Goal: Information Seeking & Learning: Learn about a topic

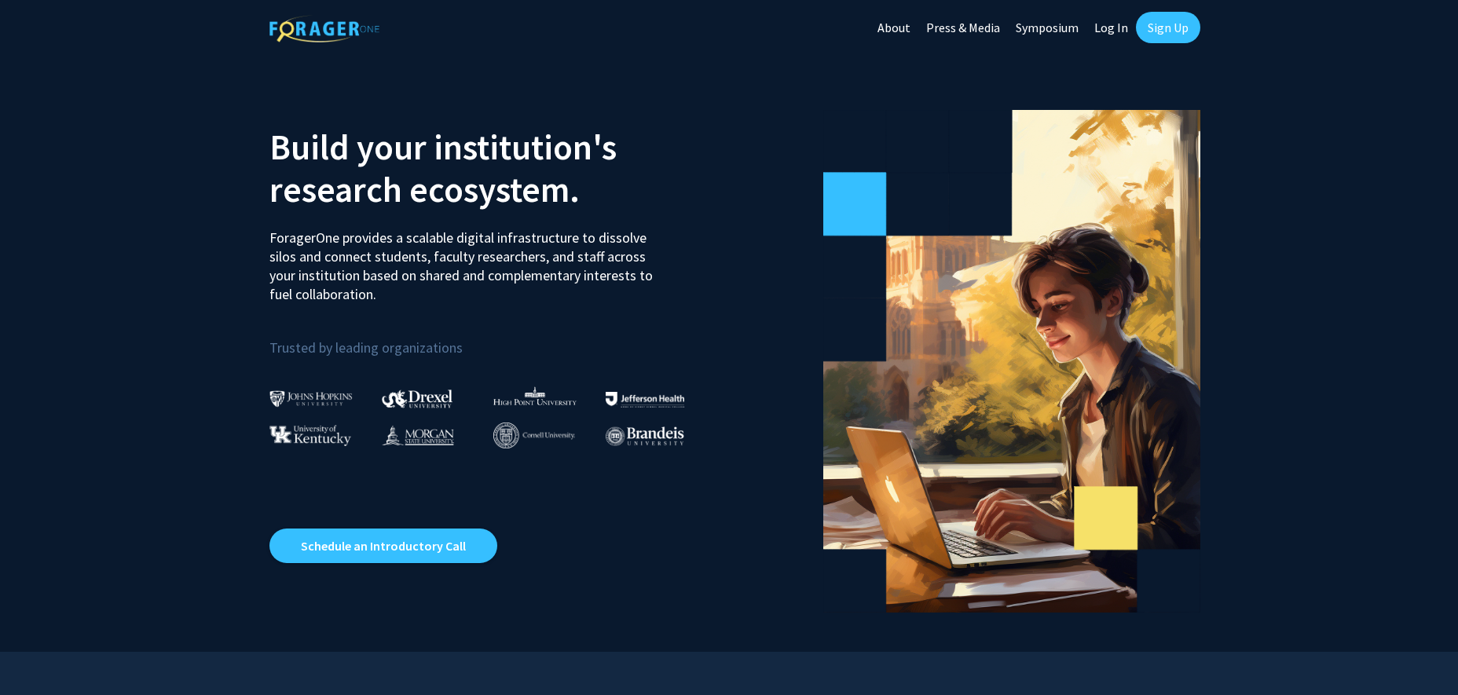
click at [1115, 26] on link "Log In" at bounding box center [1111, 27] width 49 height 55
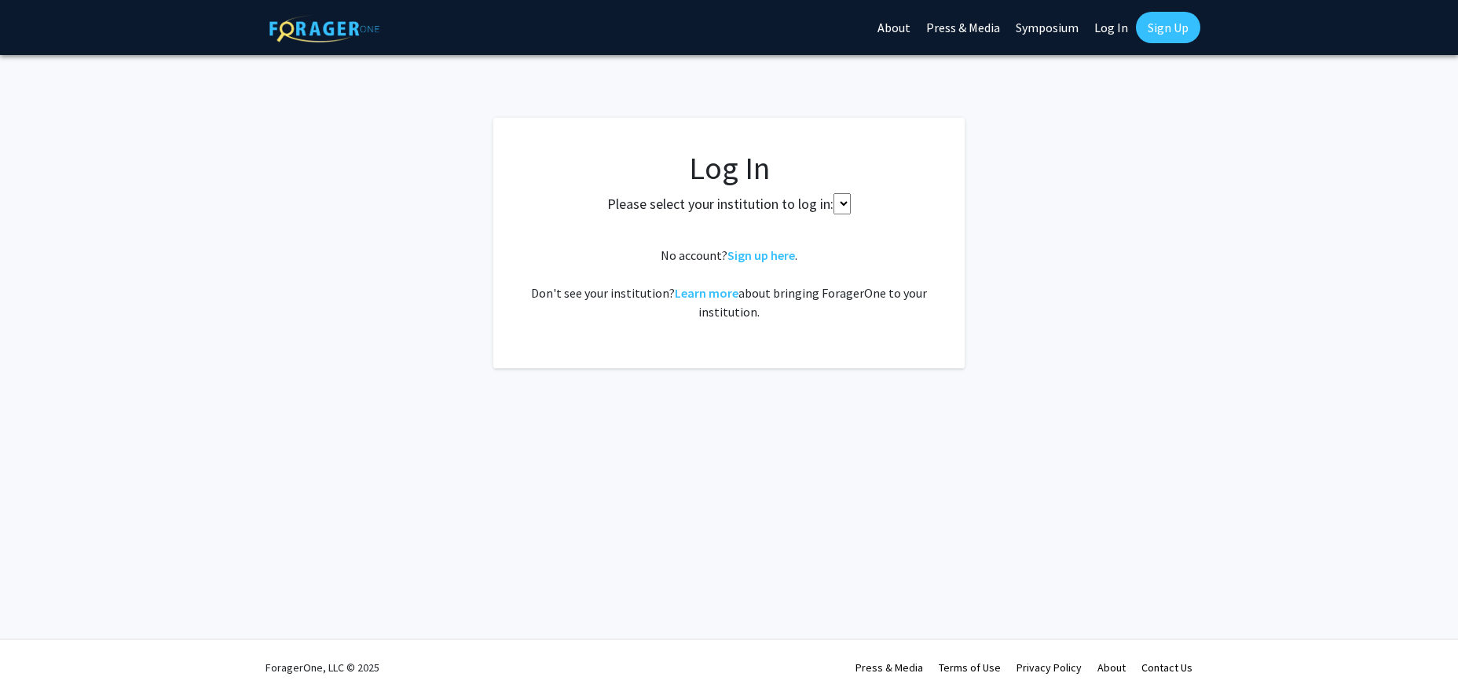
select select
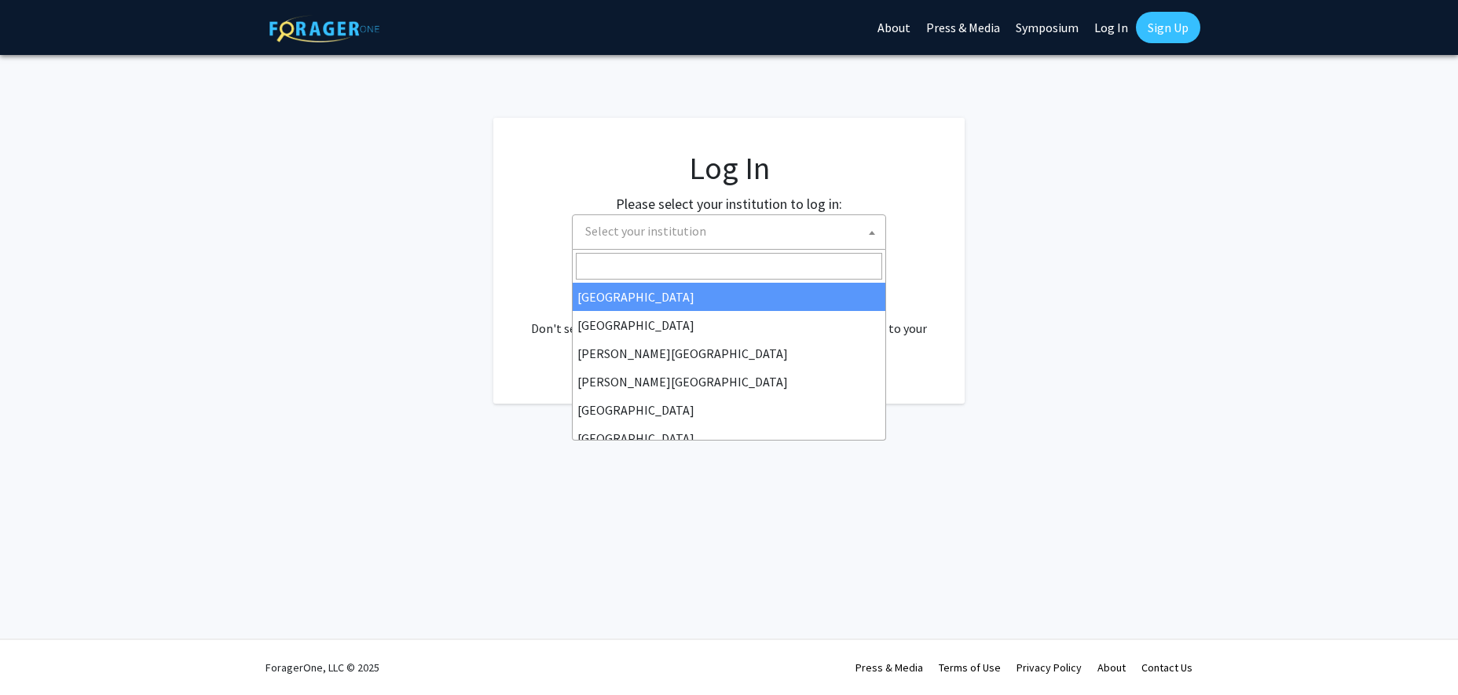
click at [626, 234] on span "Select your institution" at bounding box center [645, 231] width 121 height 16
click at [624, 259] on input "Search" at bounding box center [729, 266] width 306 height 27
type input "u"
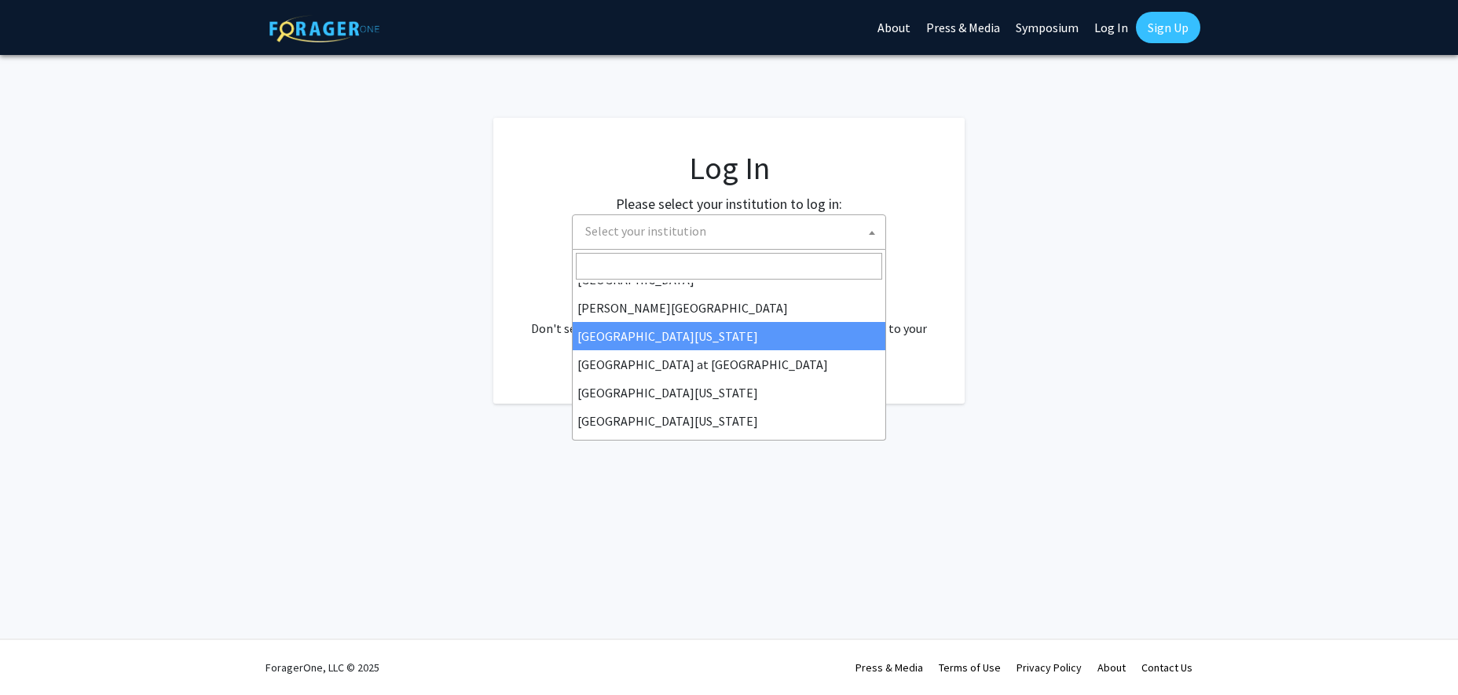
scroll to position [549, 0]
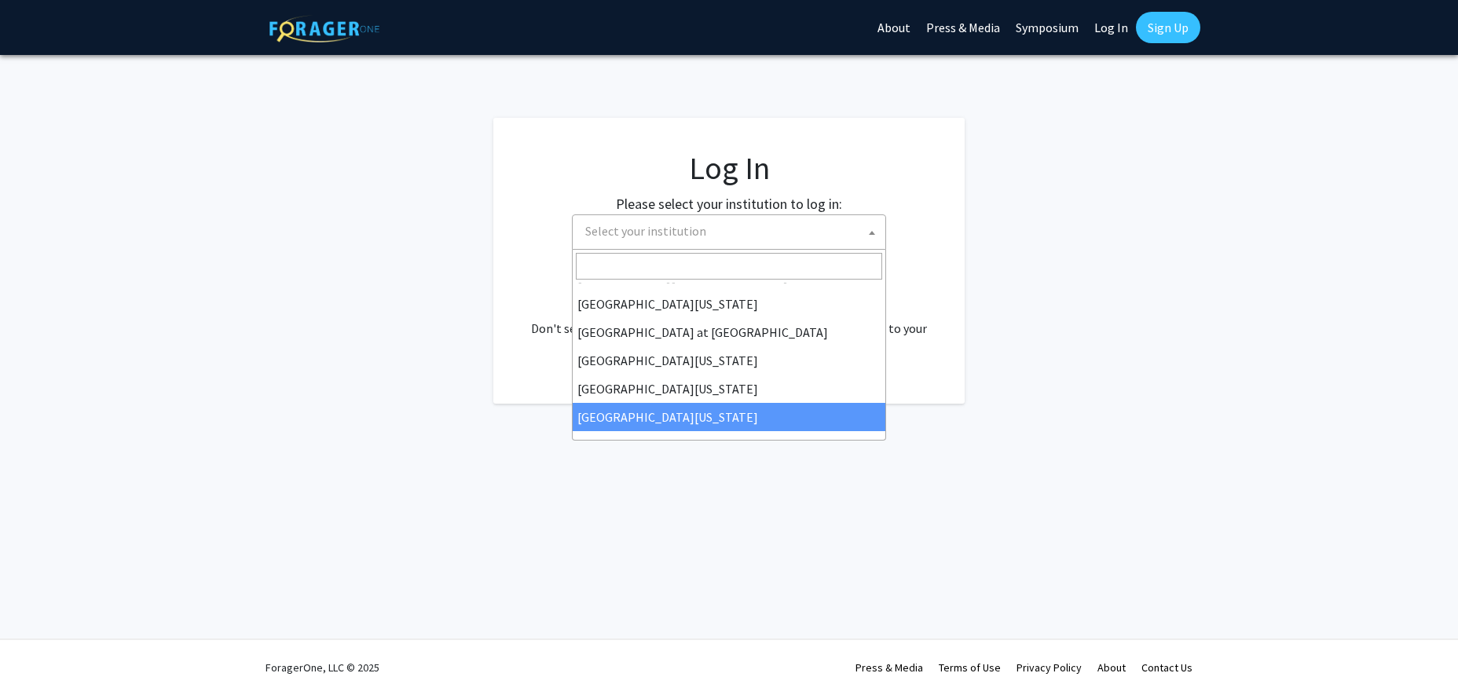
select select "33"
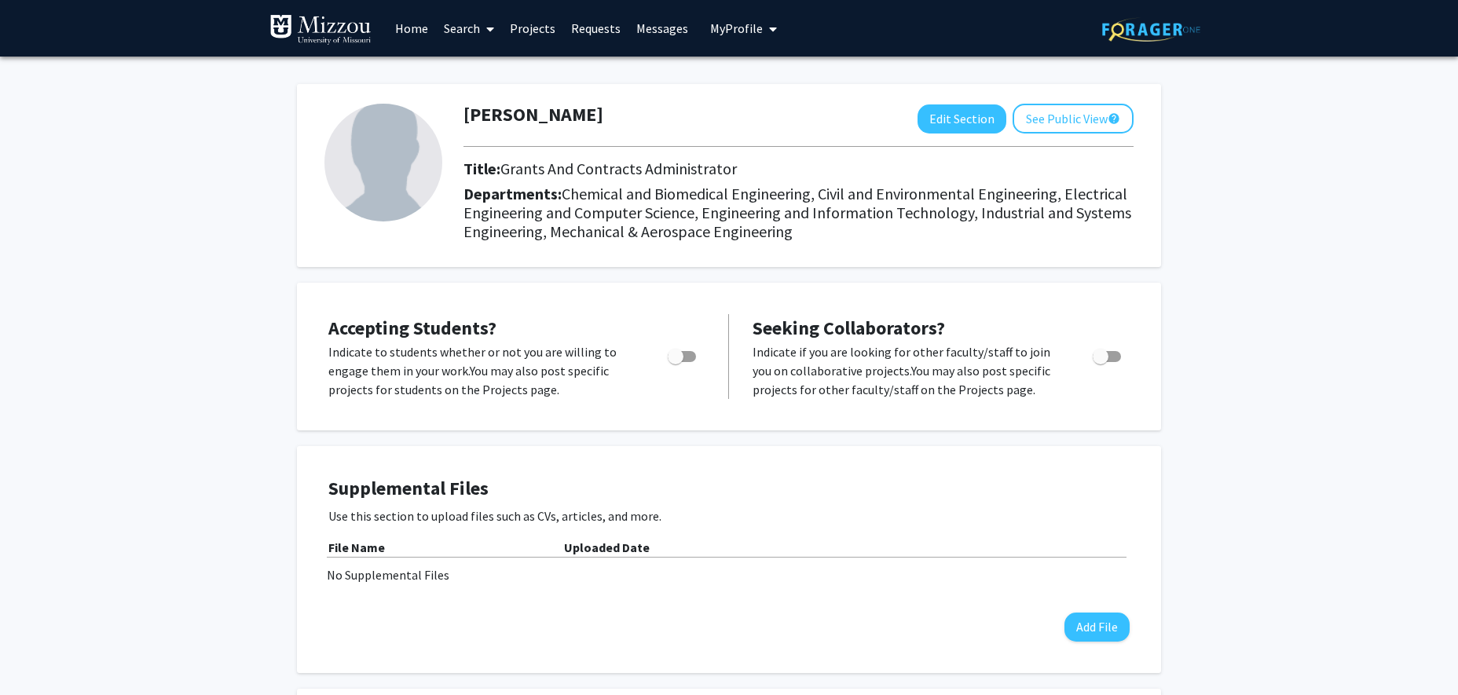
click at [412, 27] on link "Home" at bounding box center [411, 28] width 49 height 55
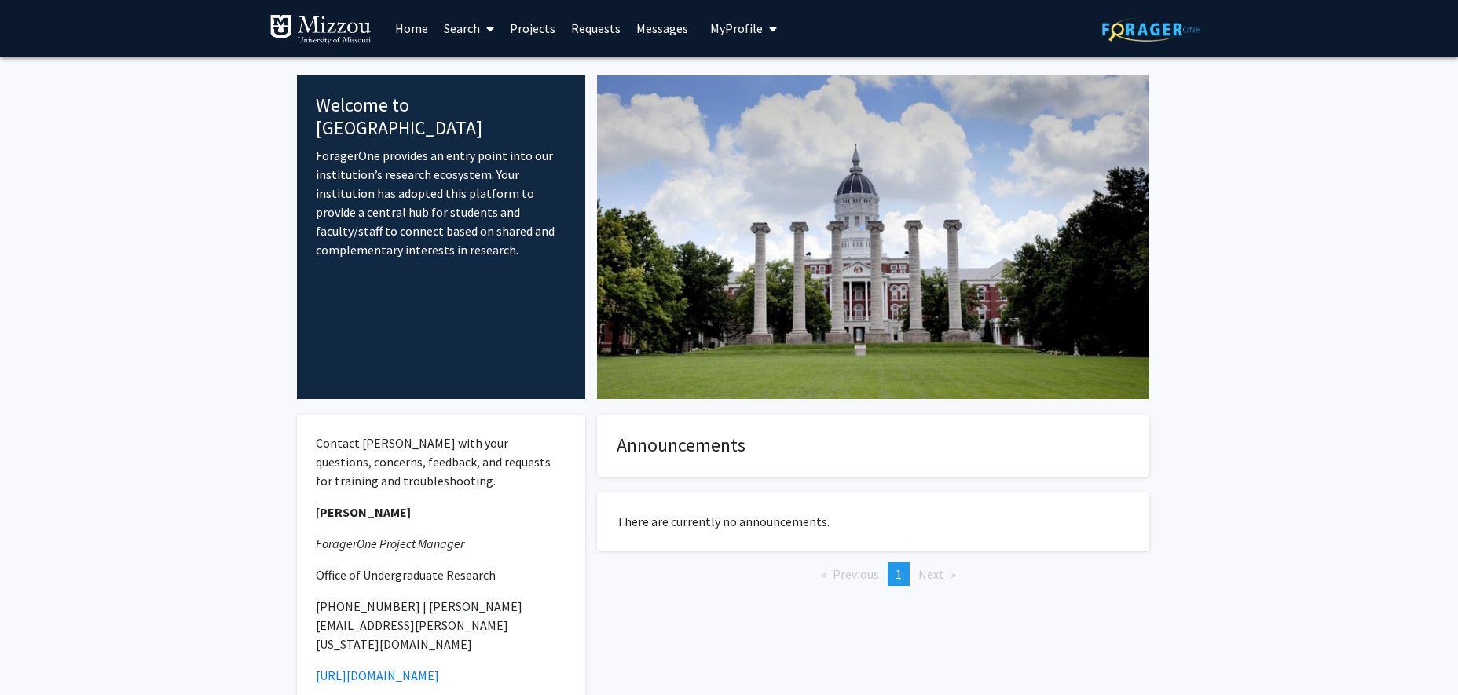
click at [530, 29] on link "Projects" at bounding box center [532, 28] width 61 height 55
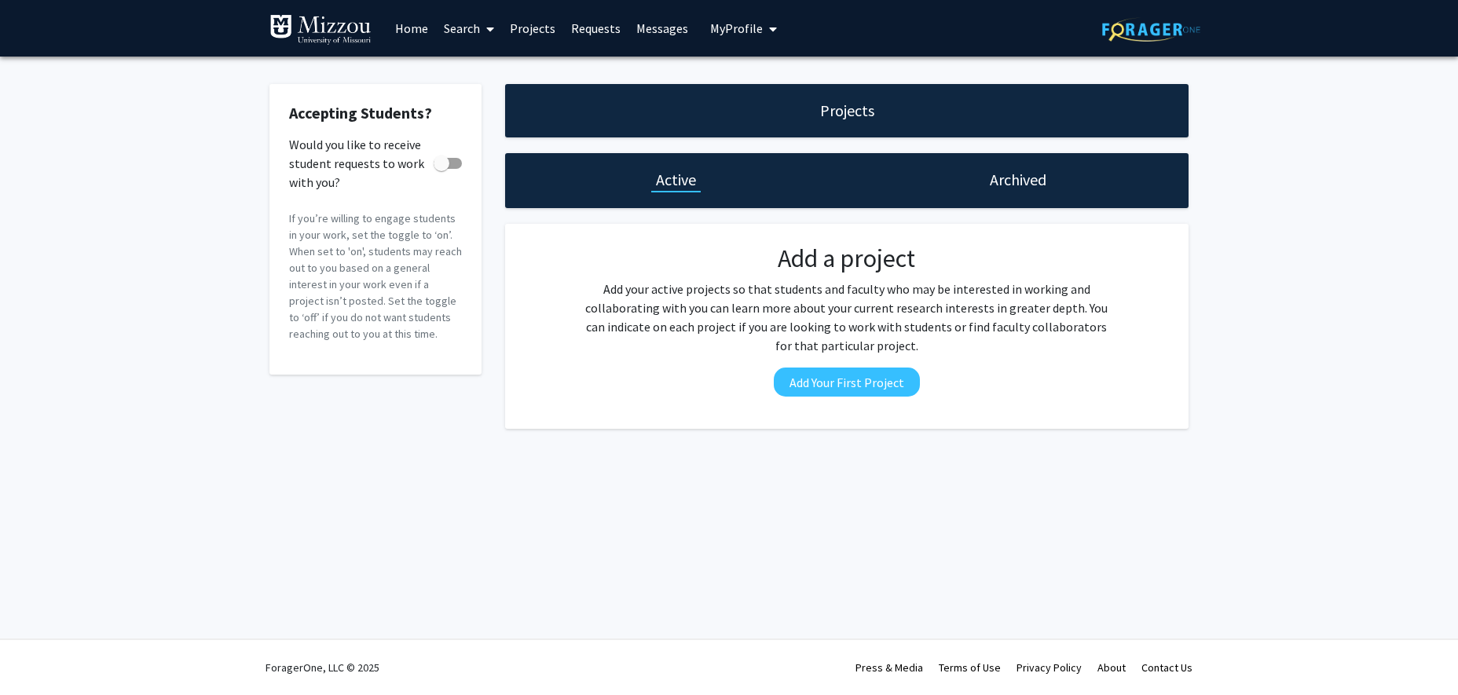
click at [598, 29] on link "Requests" at bounding box center [595, 28] width 65 height 55
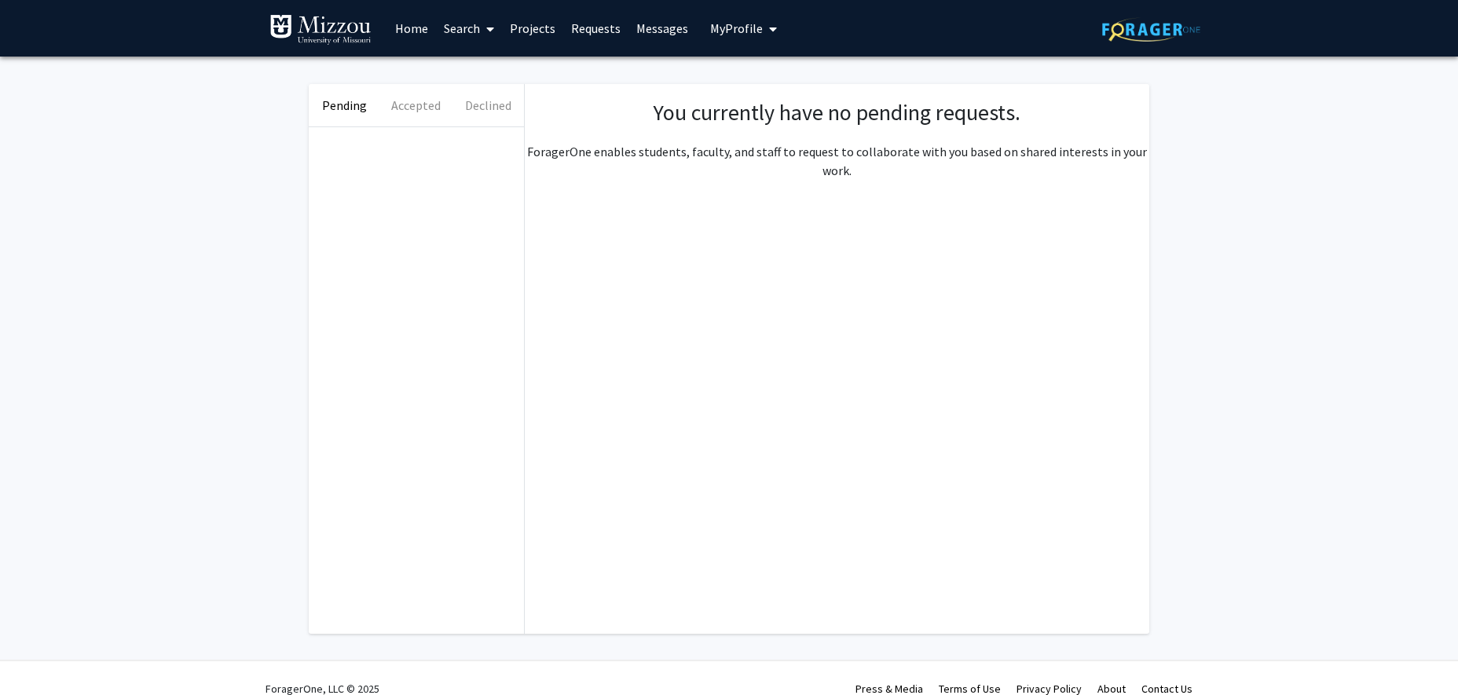
click at [654, 30] on link "Messages" at bounding box center [663, 28] width 68 height 55
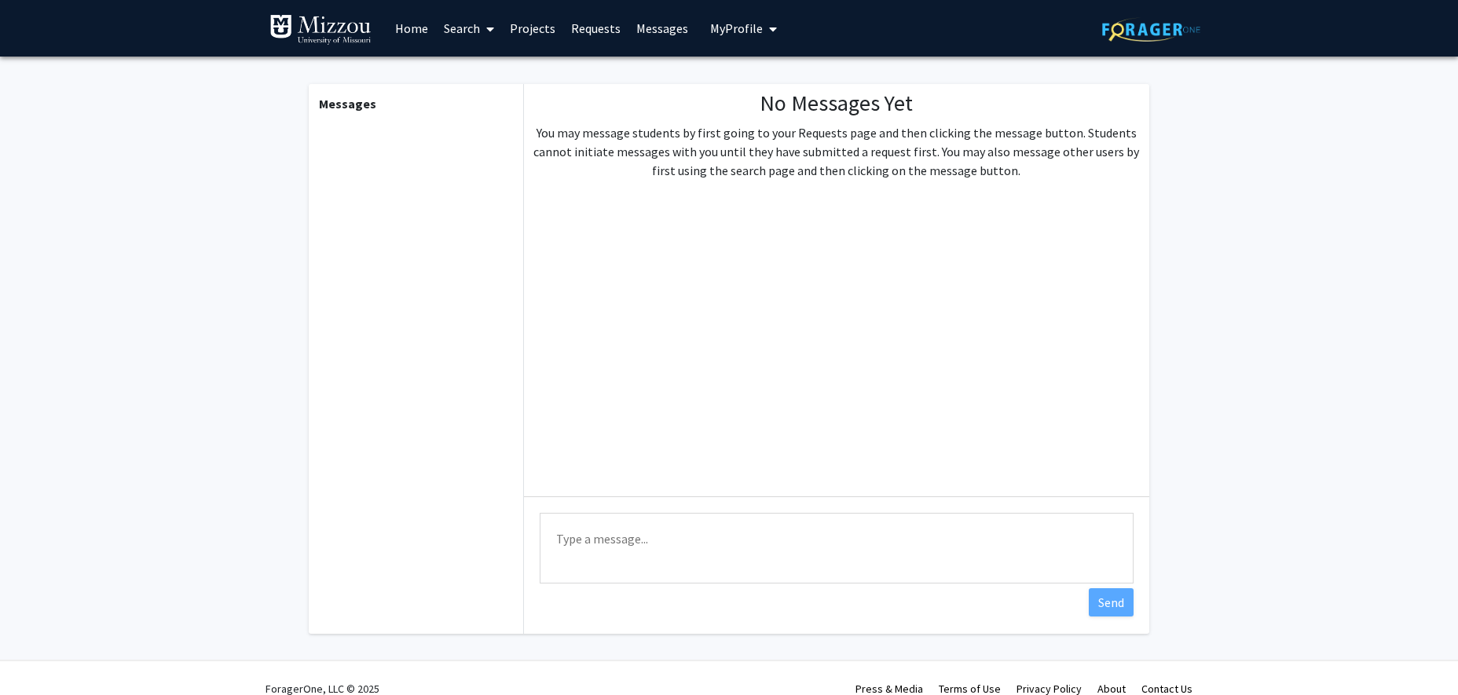
click at [411, 31] on link "Home" at bounding box center [411, 28] width 49 height 55
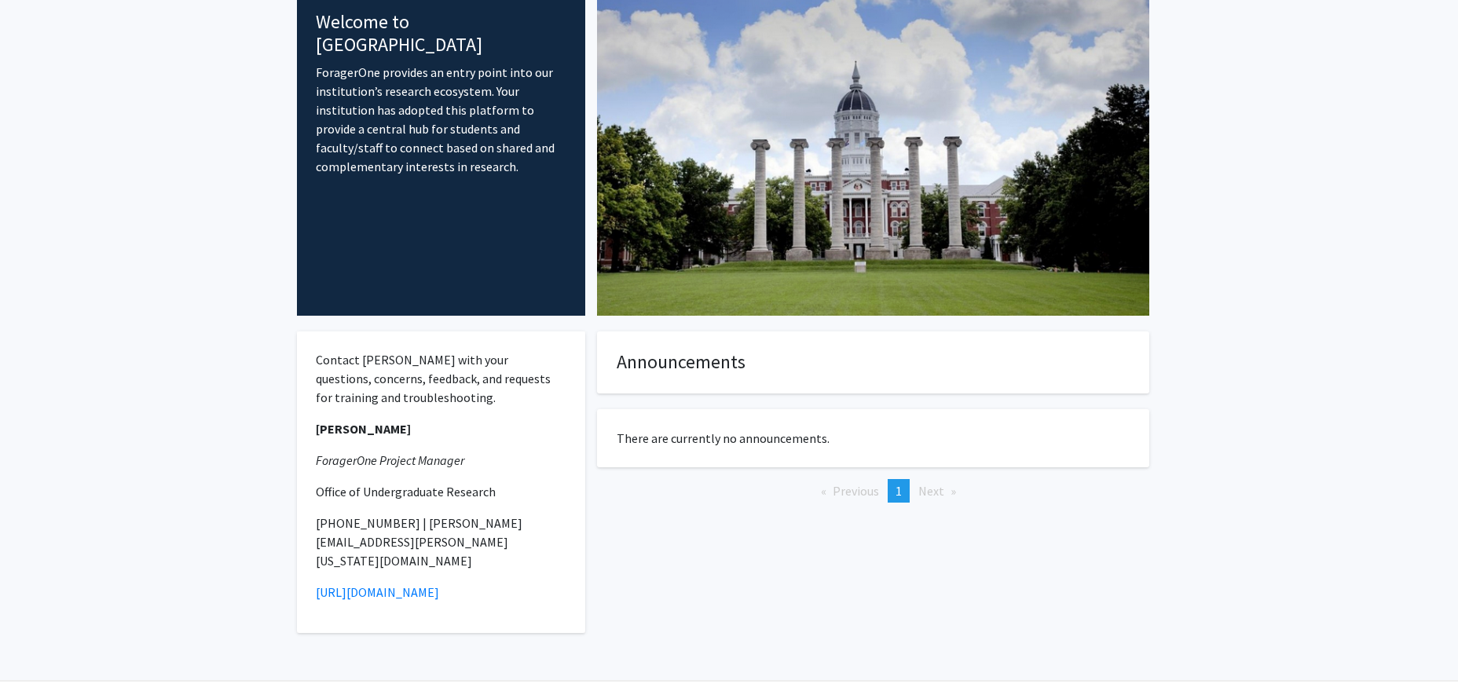
scroll to position [87, 0]
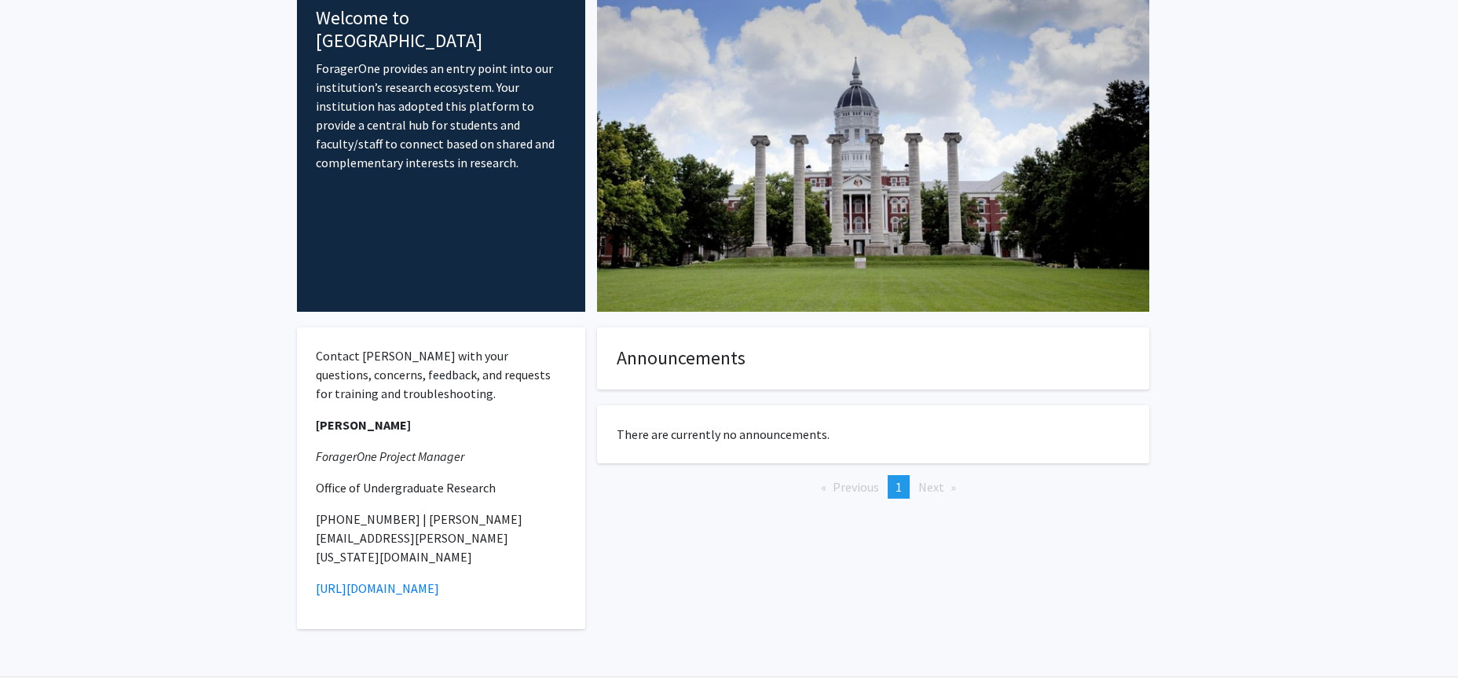
click at [680, 352] on h4 "Announcements" at bounding box center [873, 358] width 513 height 23
click at [680, 427] on p "There are currently no announcements." at bounding box center [873, 434] width 513 height 19
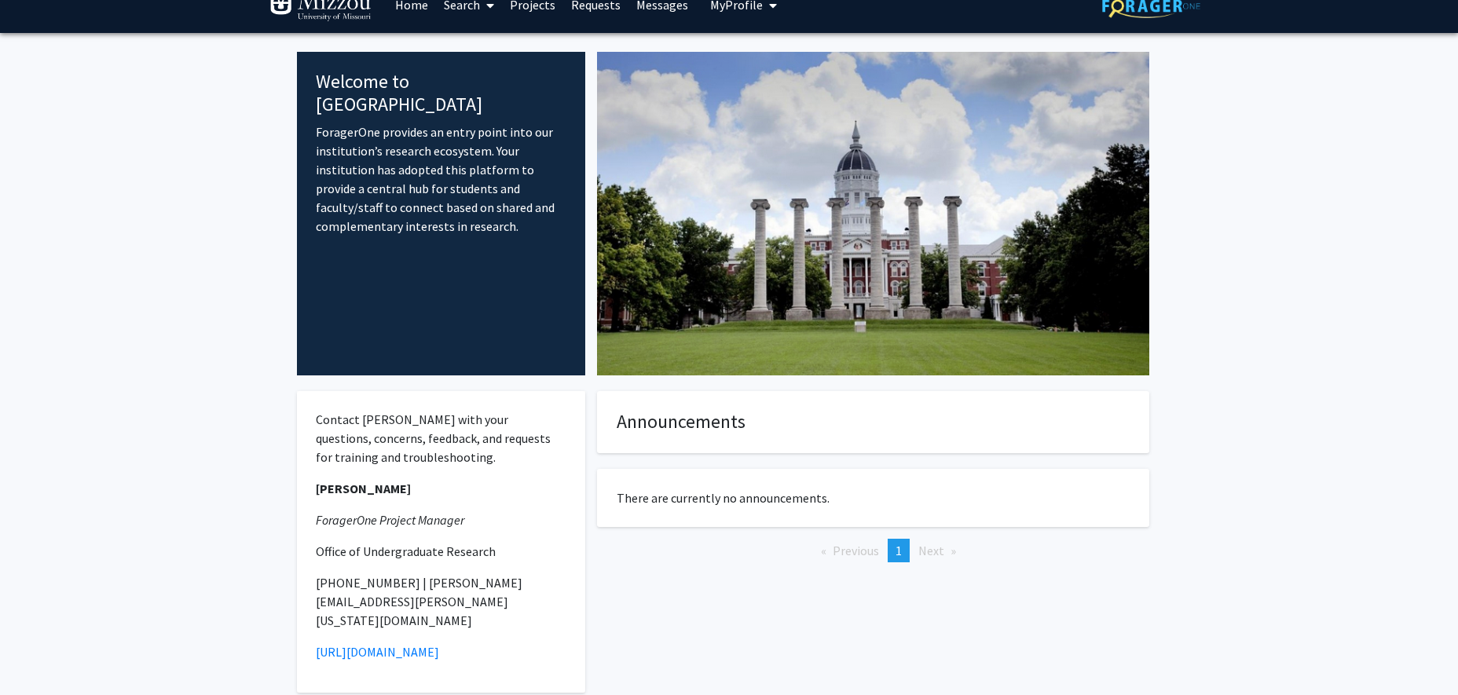
scroll to position [0, 0]
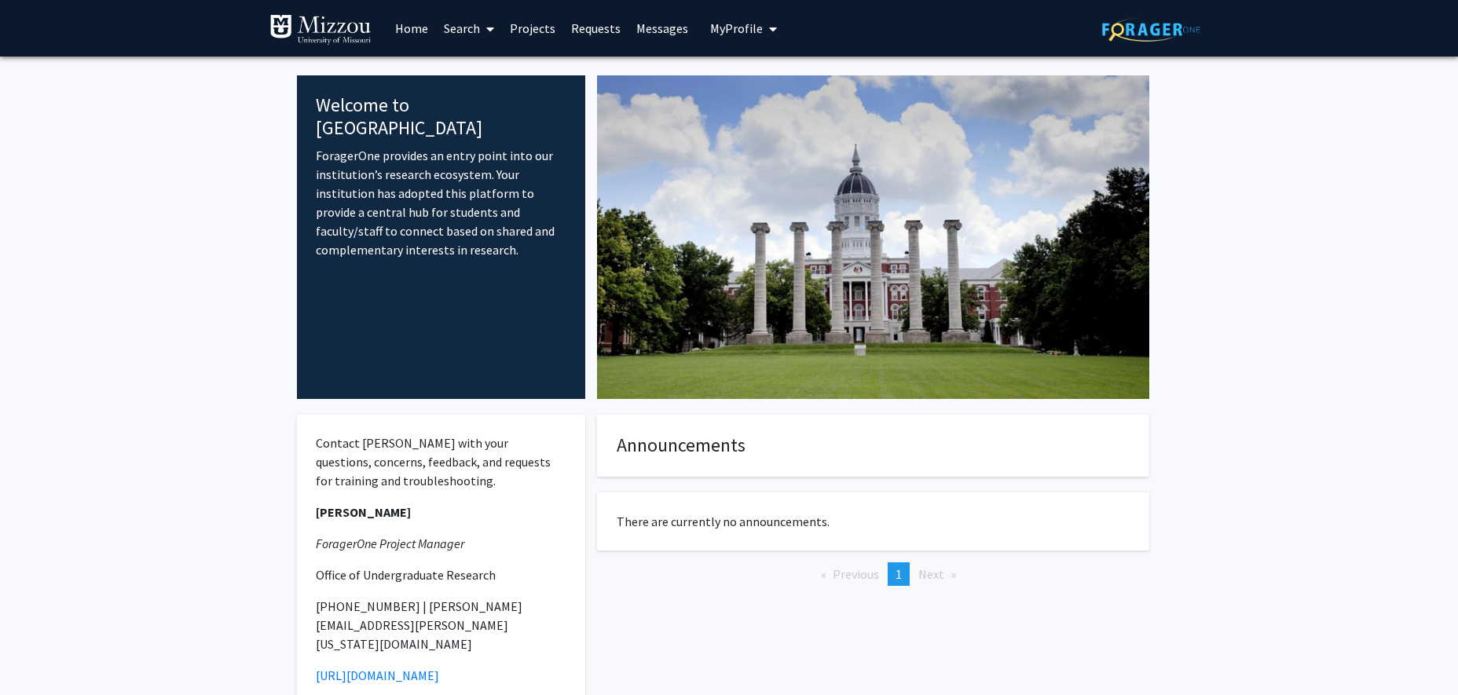
click at [535, 32] on link "Projects" at bounding box center [532, 28] width 61 height 55
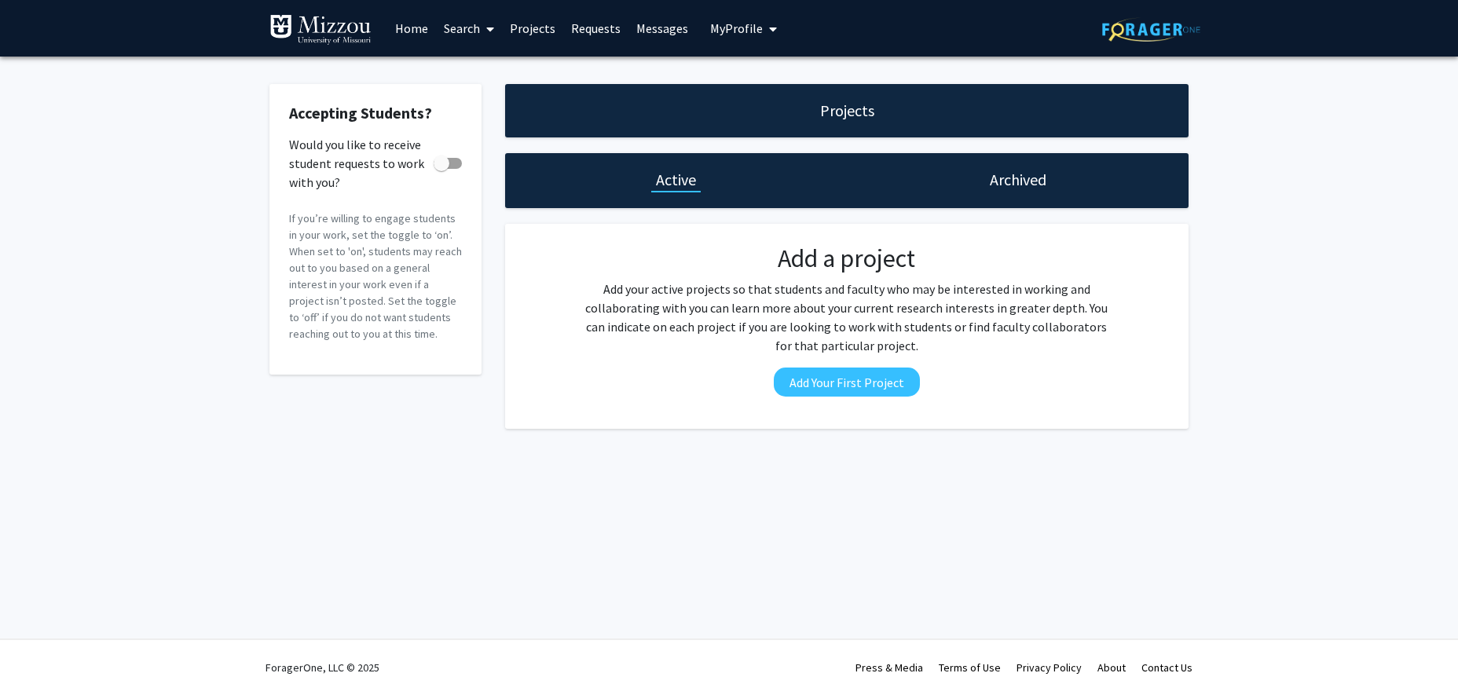
click at [427, 30] on link "Home" at bounding box center [411, 28] width 49 height 55
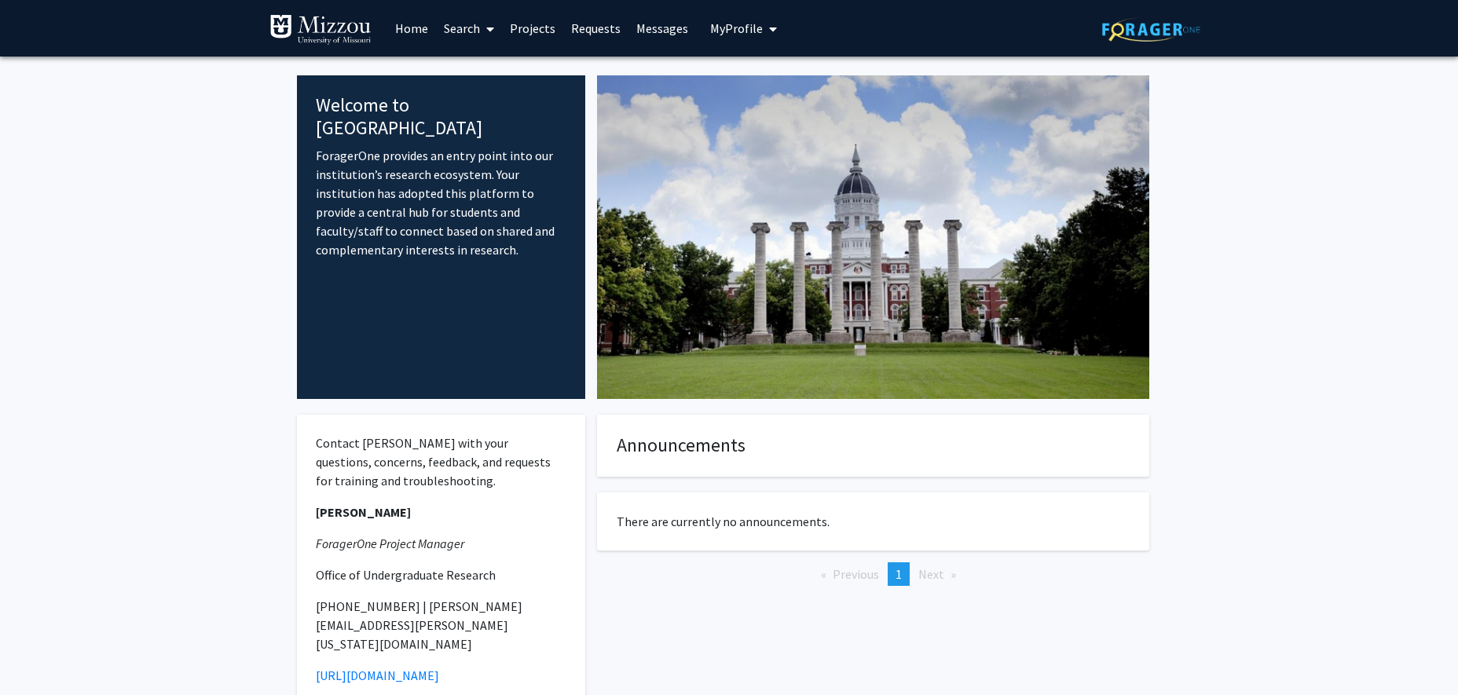
click at [490, 33] on icon at bounding box center [490, 29] width 8 height 13
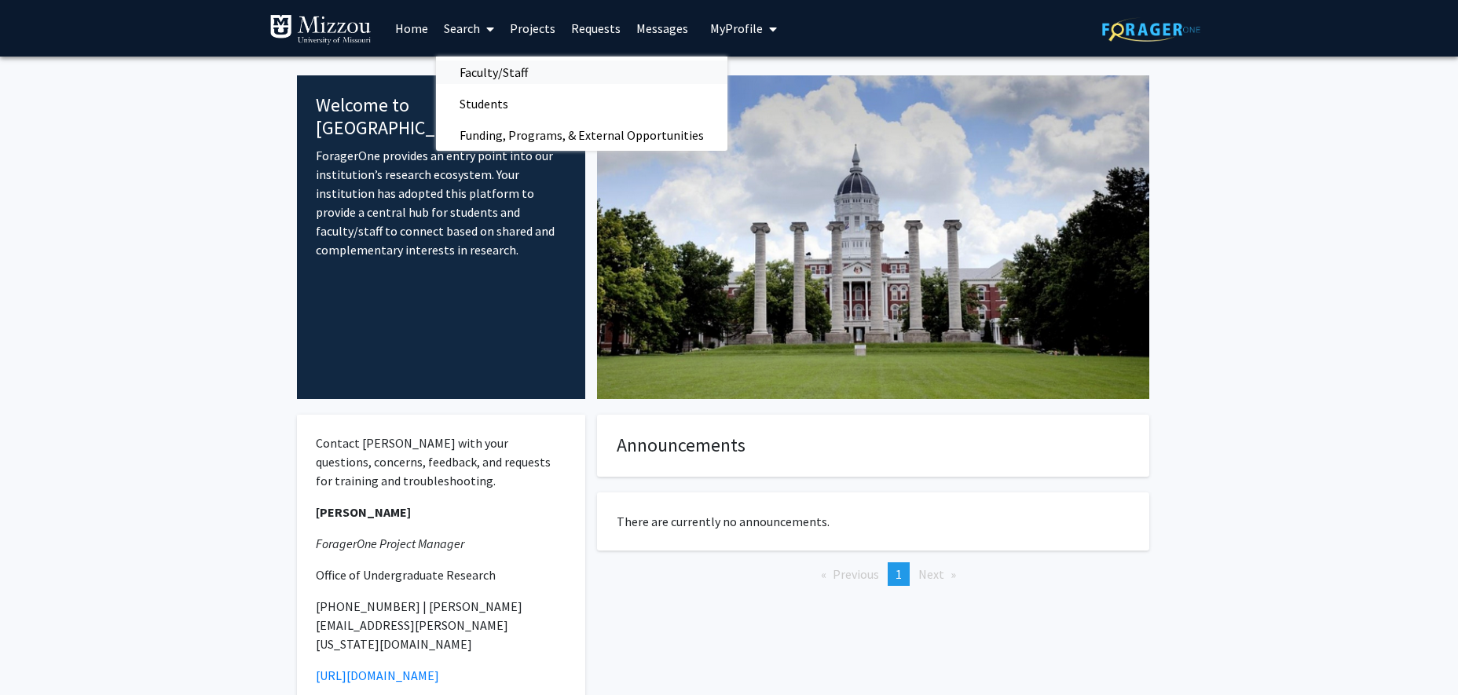
click at [487, 75] on span "Faculty/Staff" at bounding box center [493, 72] width 115 height 31
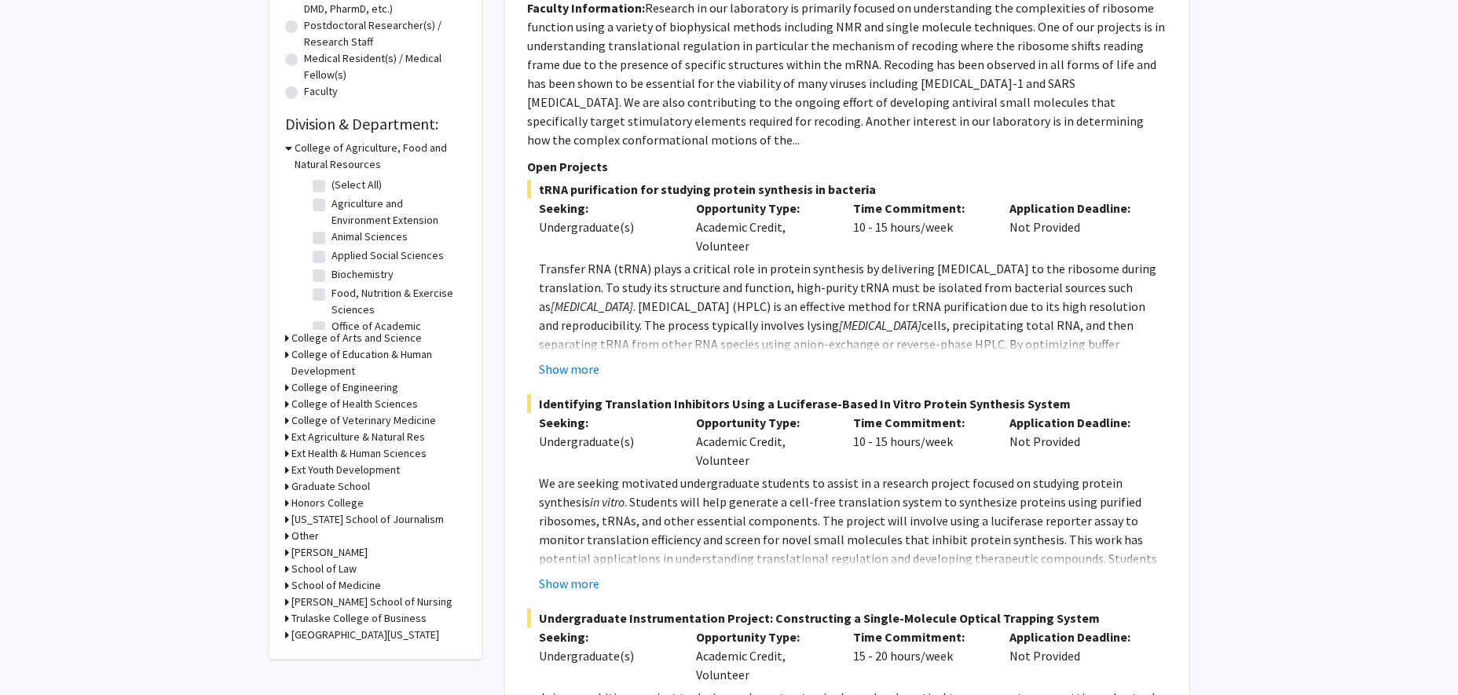
scroll to position [433, 0]
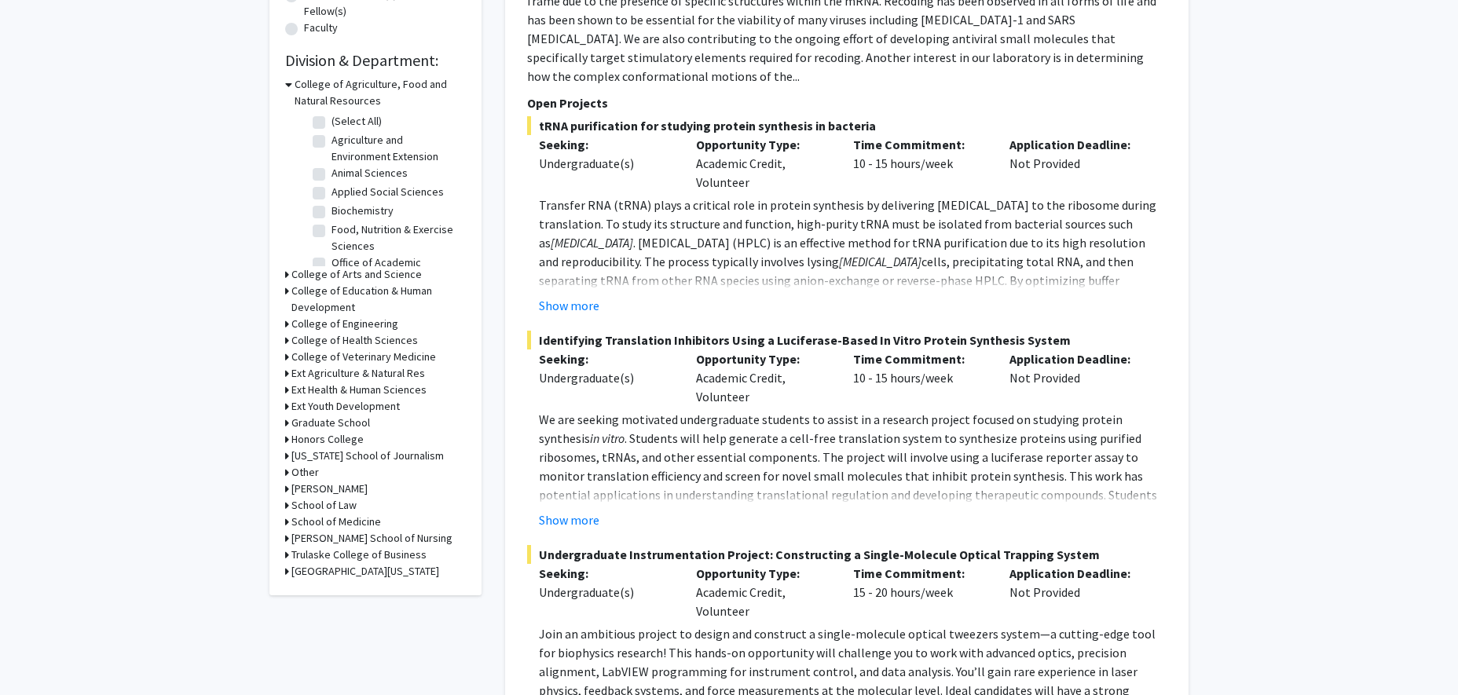
click at [302, 325] on h3 "College of Engineering" at bounding box center [344, 324] width 107 height 16
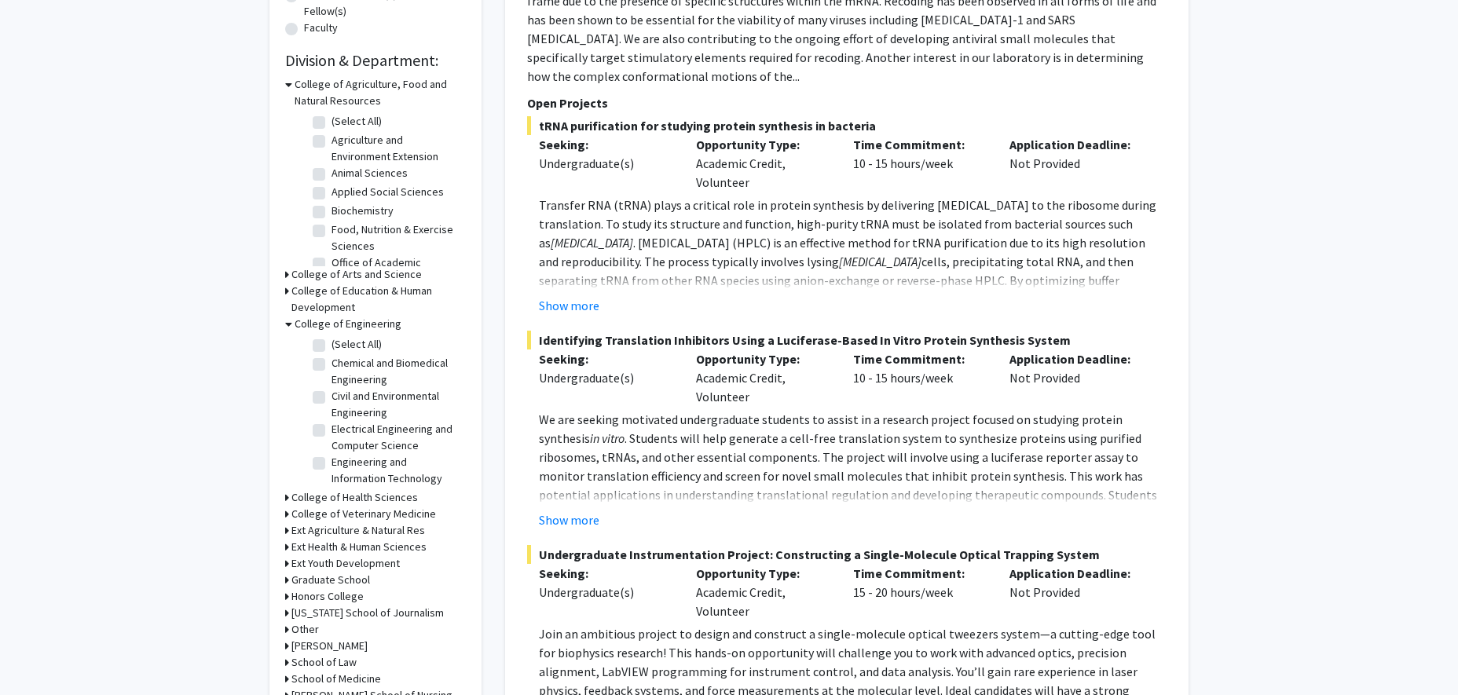
click at [342, 344] on label "(Select All)" at bounding box center [357, 344] width 50 height 16
click at [342, 344] on input "(Select All)" at bounding box center [337, 341] width 10 height 10
checkbox input "true"
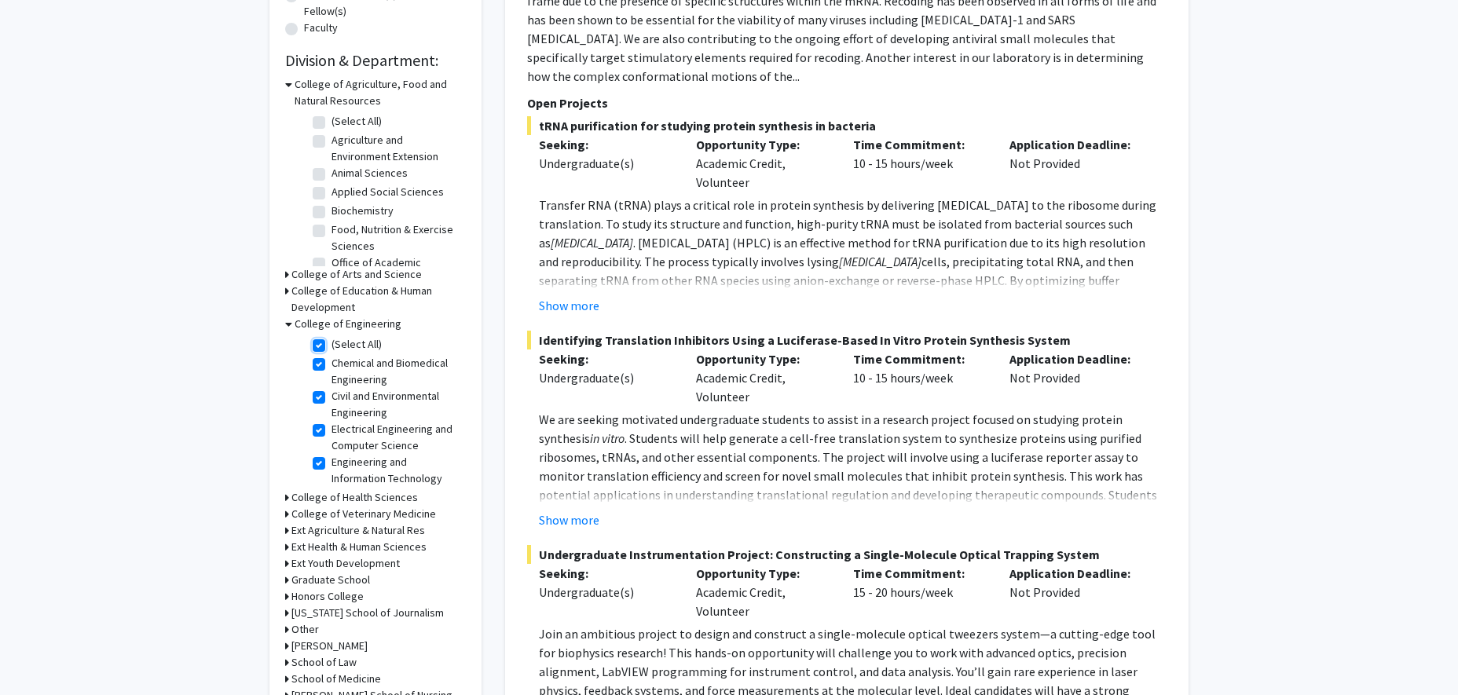
checkbox input "true"
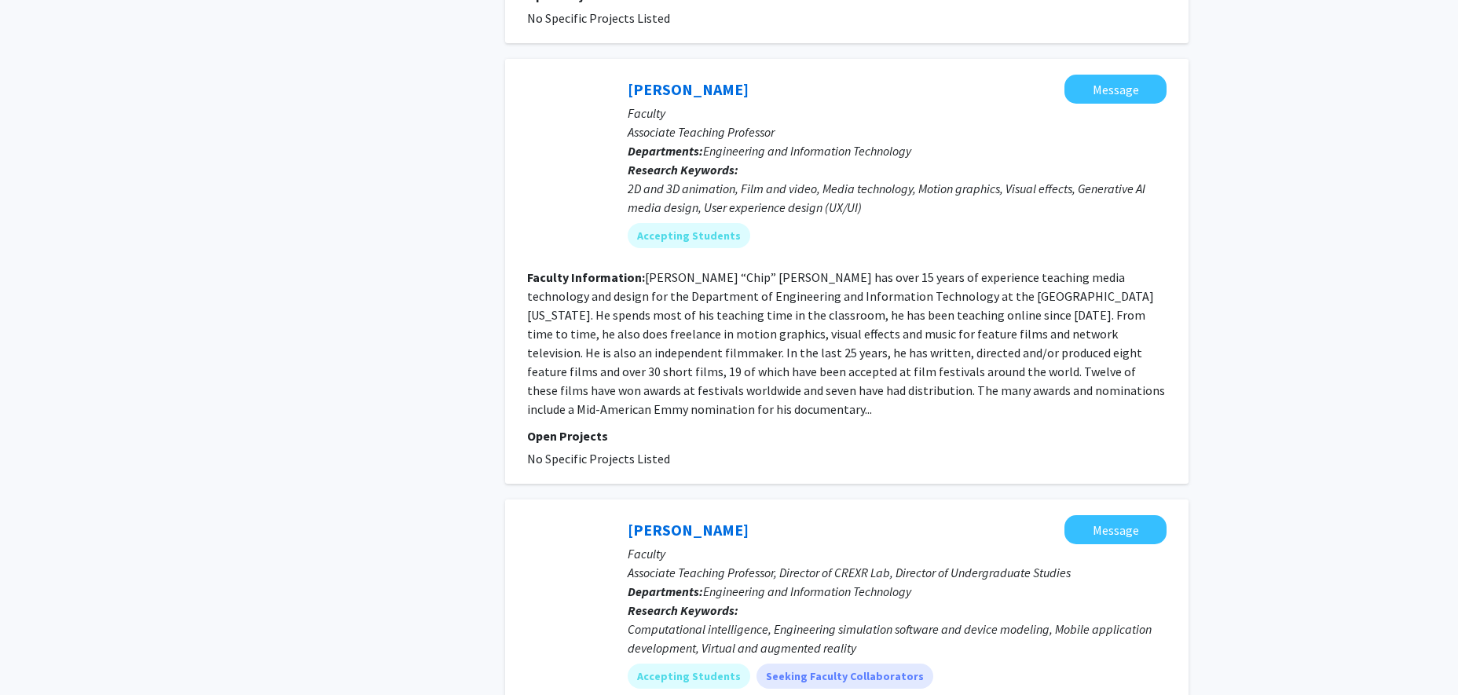
scroll to position [1991, 0]
